Goal: Task Accomplishment & Management: Use online tool/utility

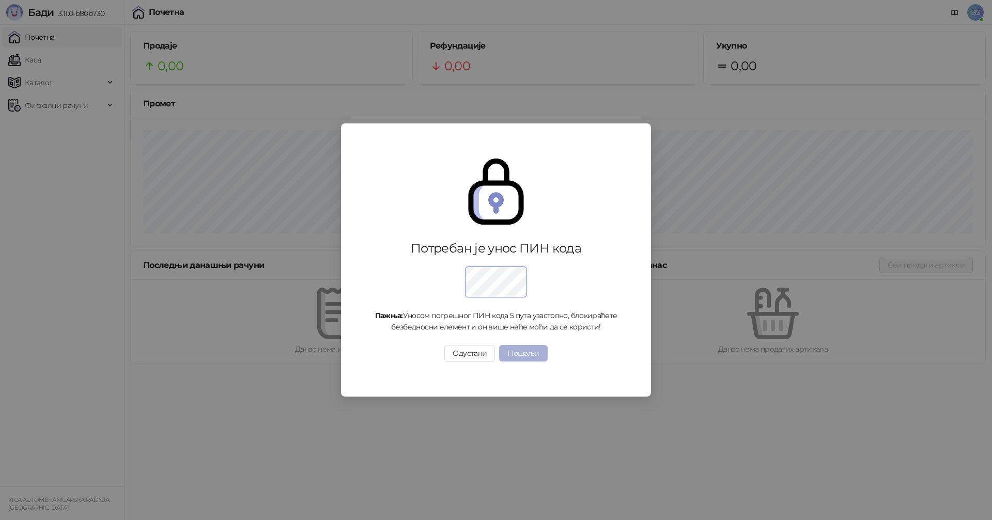
click at [525, 353] on button "Пошаљи" at bounding box center [523, 353] width 48 height 17
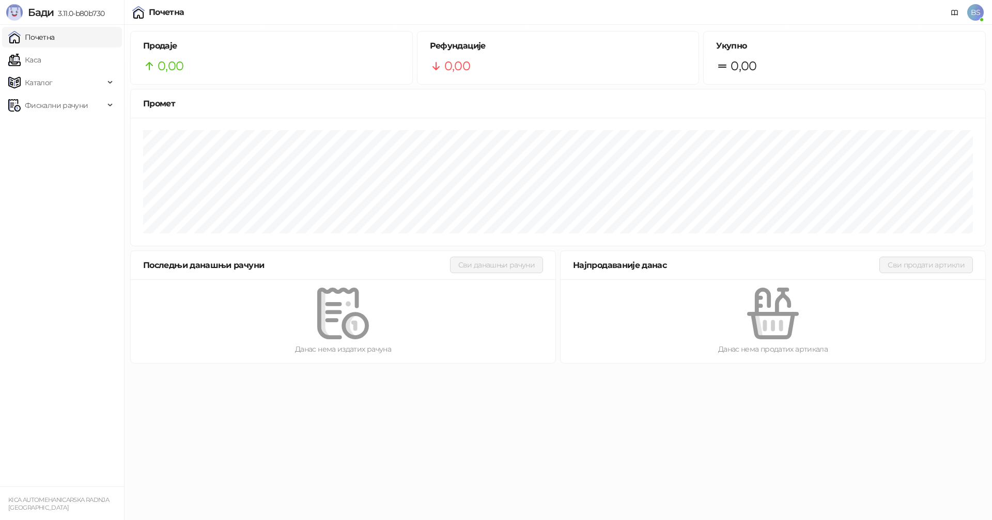
click at [45, 34] on link "Почетна" at bounding box center [31, 37] width 46 height 21
click at [59, 110] on span "Фискални рачуни" at bounding box center [56, 105] width 63 height 21
click at [77, 129] on link "Издати рачуни" at bounding box center [46, 128] width 69 height 21
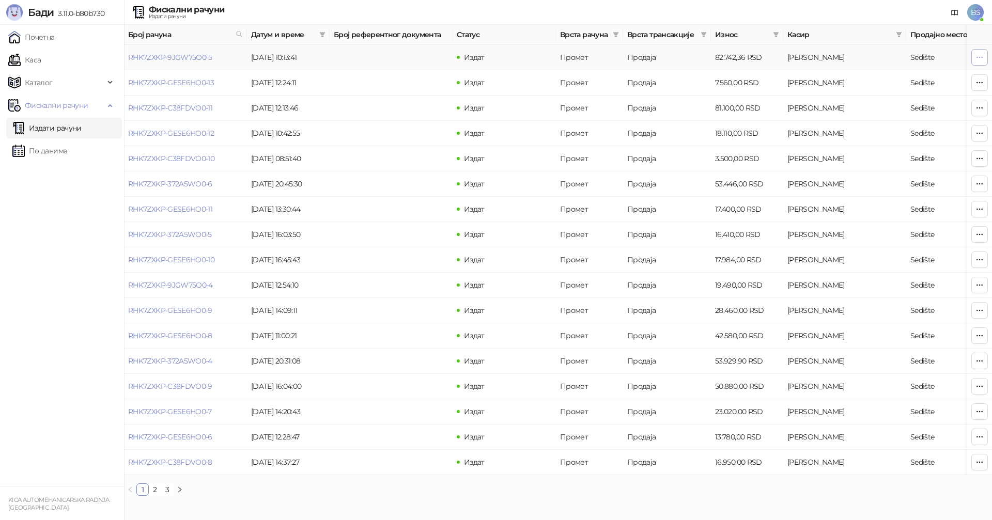
click at [978, 60] on icon "button" at bounding box center [979, 57] width 8 height 8
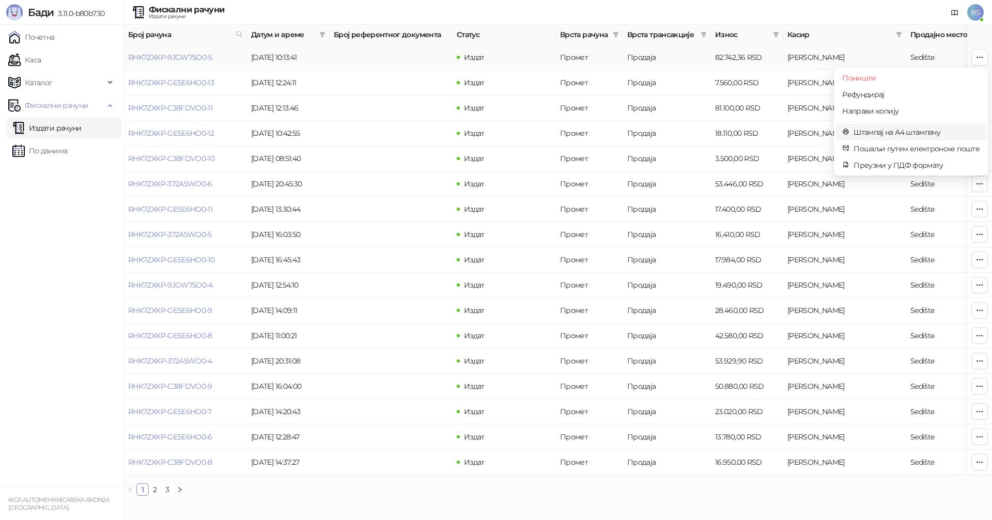
click at [897, 131] on span "Штампај на А4 штампачу" at bounding box center [916, 132] width 126 height 11
